Goal: Navigation & Orientation: Find specific page/section

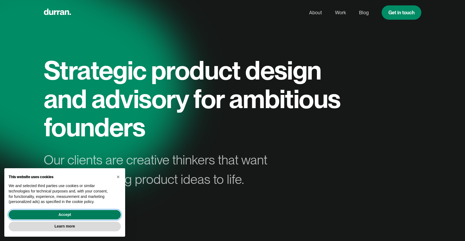
click at [79, 213] on button "Accept" at bounding box center [65, 215] width 112 height 10
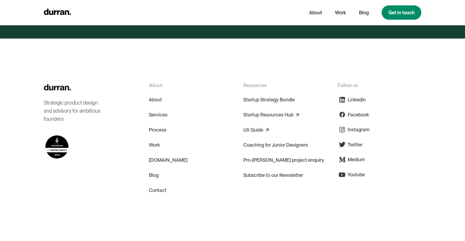
scroll to position [2628, 0]
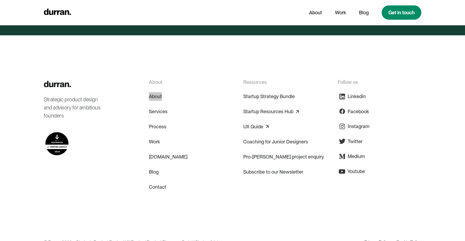
drag, startPoint x: 156, startPoint y: 83, endPoint x: 271, endPoint y: 1, distance: 141.5
click at [255, 122] on link "UX Guide" at bounding box center [253, 126] width 20 height 9
click at [268, 107] on link "Startup Resources Hub" at bounding box center [268, 111] width 50 height 9
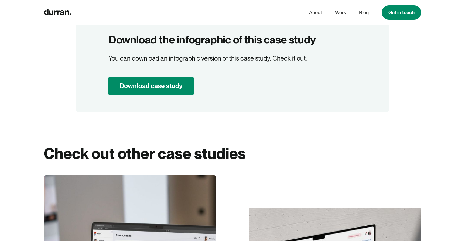
scroll to position [3749, 0]
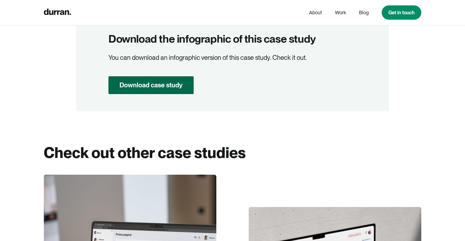
click at [169, 76] on link "Download case study" at bounding box center [150, 85] width 85 height 18
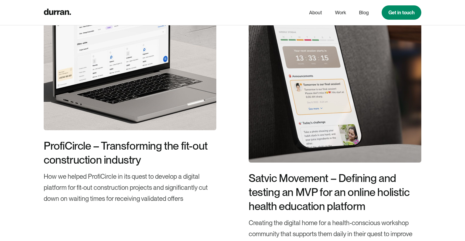
scroll to position [1469, 0]
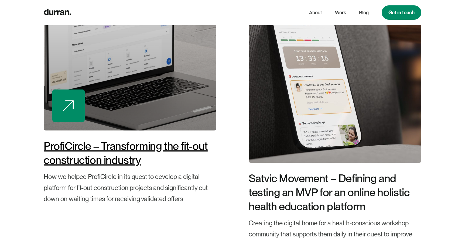
click at [117, 142] on div "ProfiCircle – Transforming the fit-out construction industry" at bounding box center [130, 153] width 173 height 28
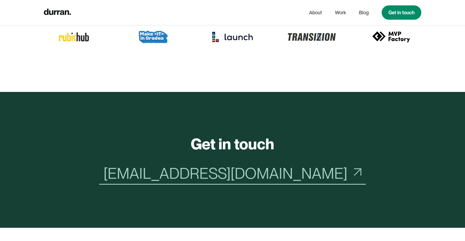
scroll to position [1935, 0]
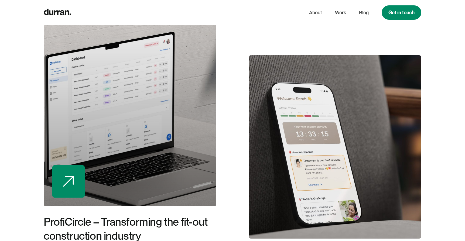
scroll to position [2426, 0]
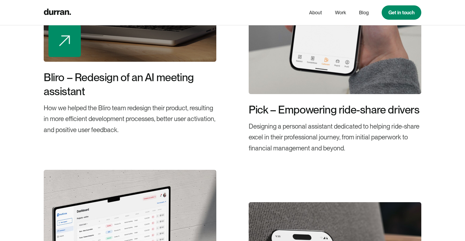
scroll to position [1644, 0]
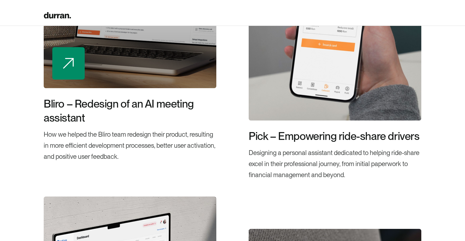
scroll to position [527, 0]
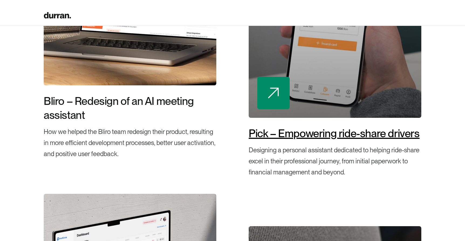
click at [318, 138] on div "Pick – Empowering ride-share drivers" at bounding box center [335, 134] width 173 height 14
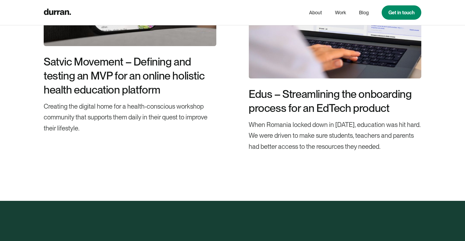
scroll to position [3493, 0]
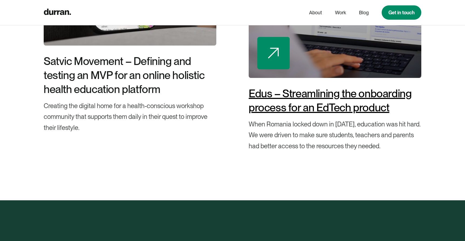
click at [338, 107] on div "Edus – Streamlining the onboarding process for an EdTech product" at bounding box center [335, 101] width 173 height 28
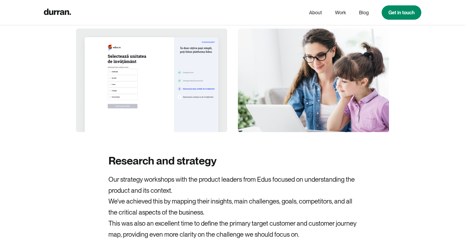
scroll to position [1939, 0]
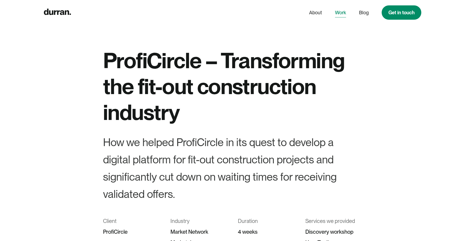
click at [343, 12] on link "Work" at bounding box center [340, 13] width 11 height 10
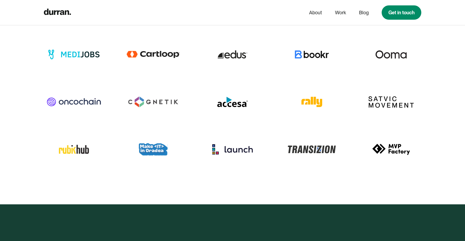
scroll to position [1762, 0]
